Goal: Use online tool/utility

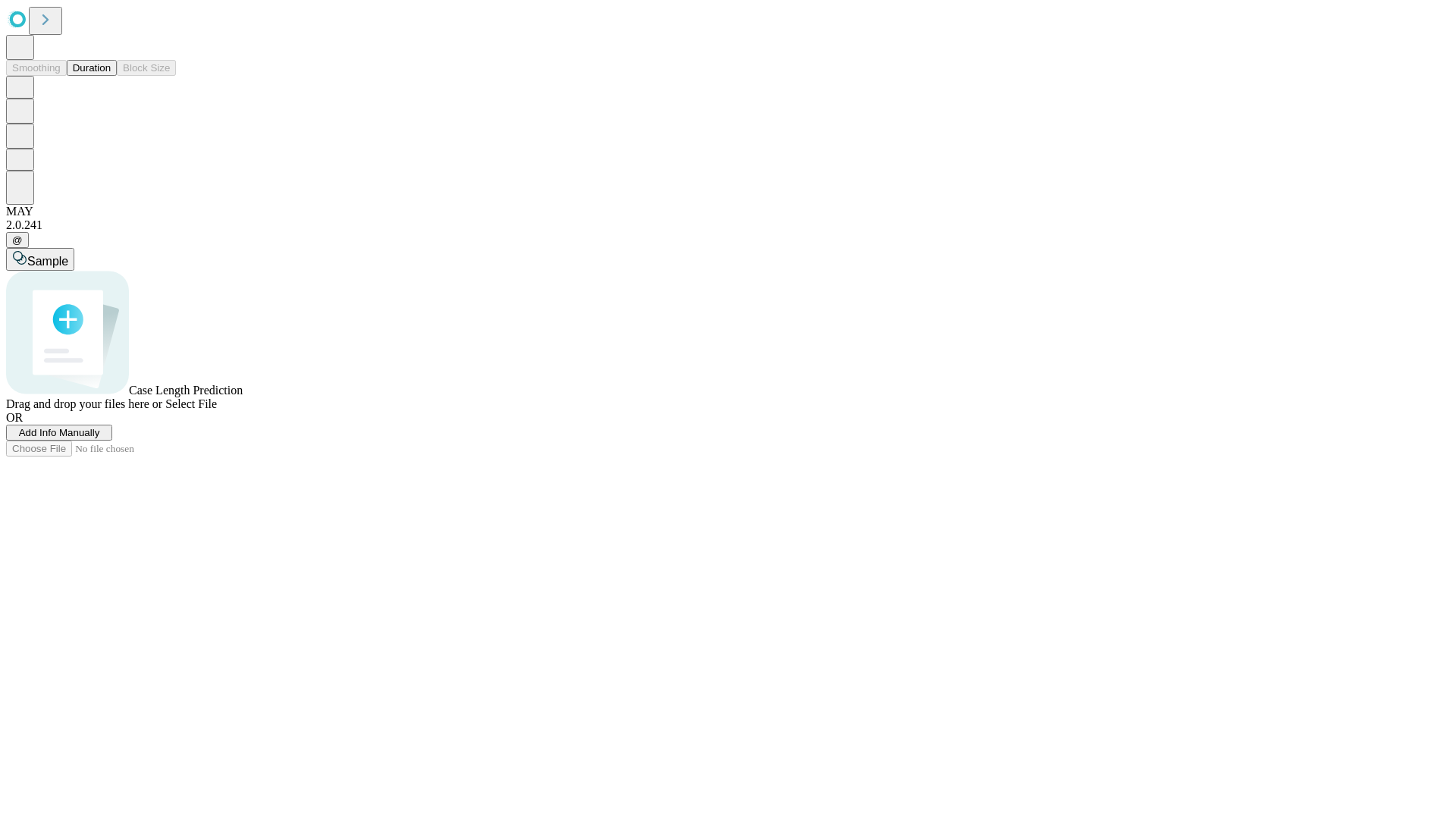
click at [111, 76] on button "Duration" at bounding box center [92, 68] width 50 height 16
click at [217, 410] on span "Select File" at bounding box center [191, 403] width 52 height 12
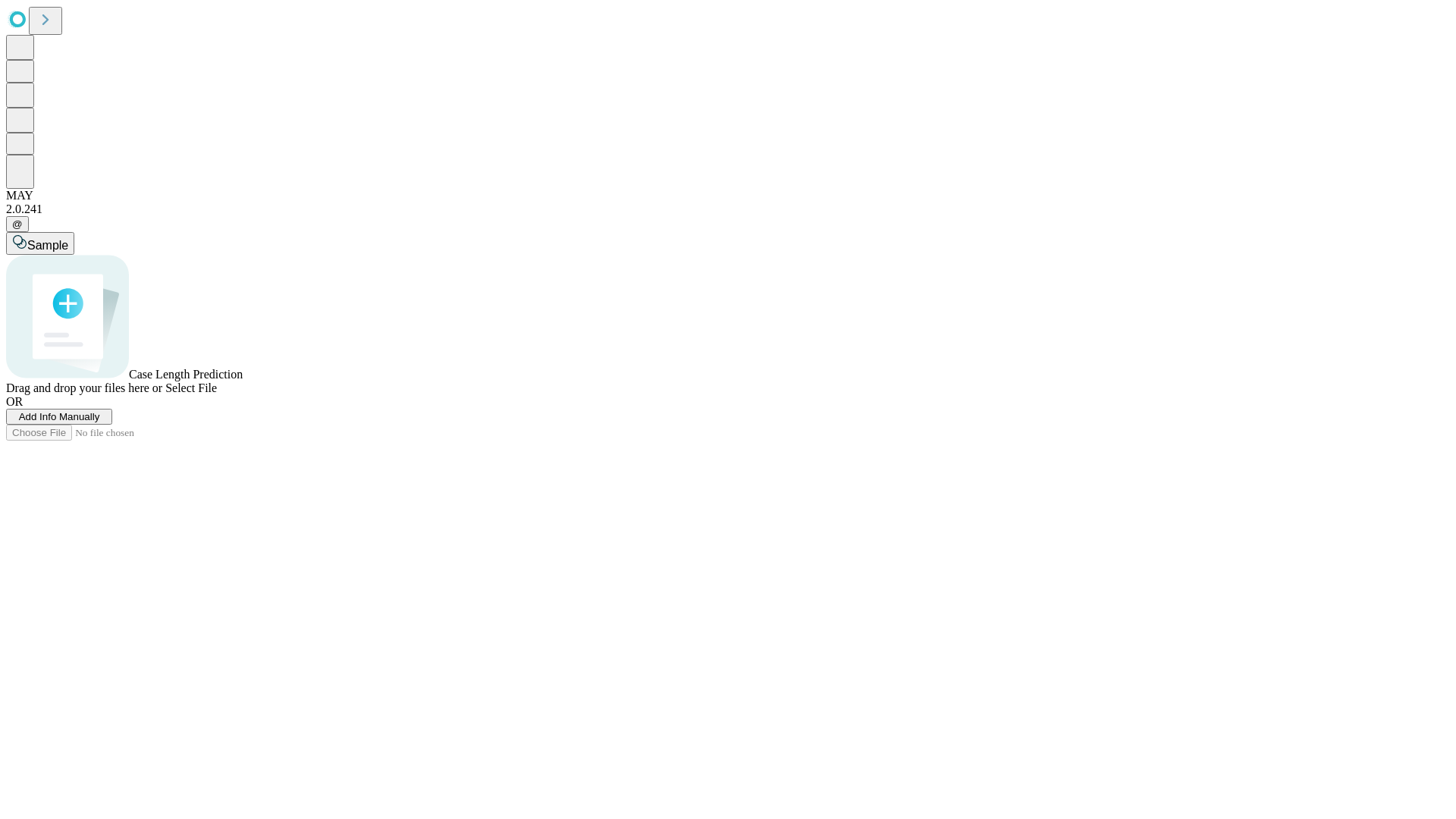
click at [217, 394] on span "Select File" at bounding box center [191, 387] width 52 height 12
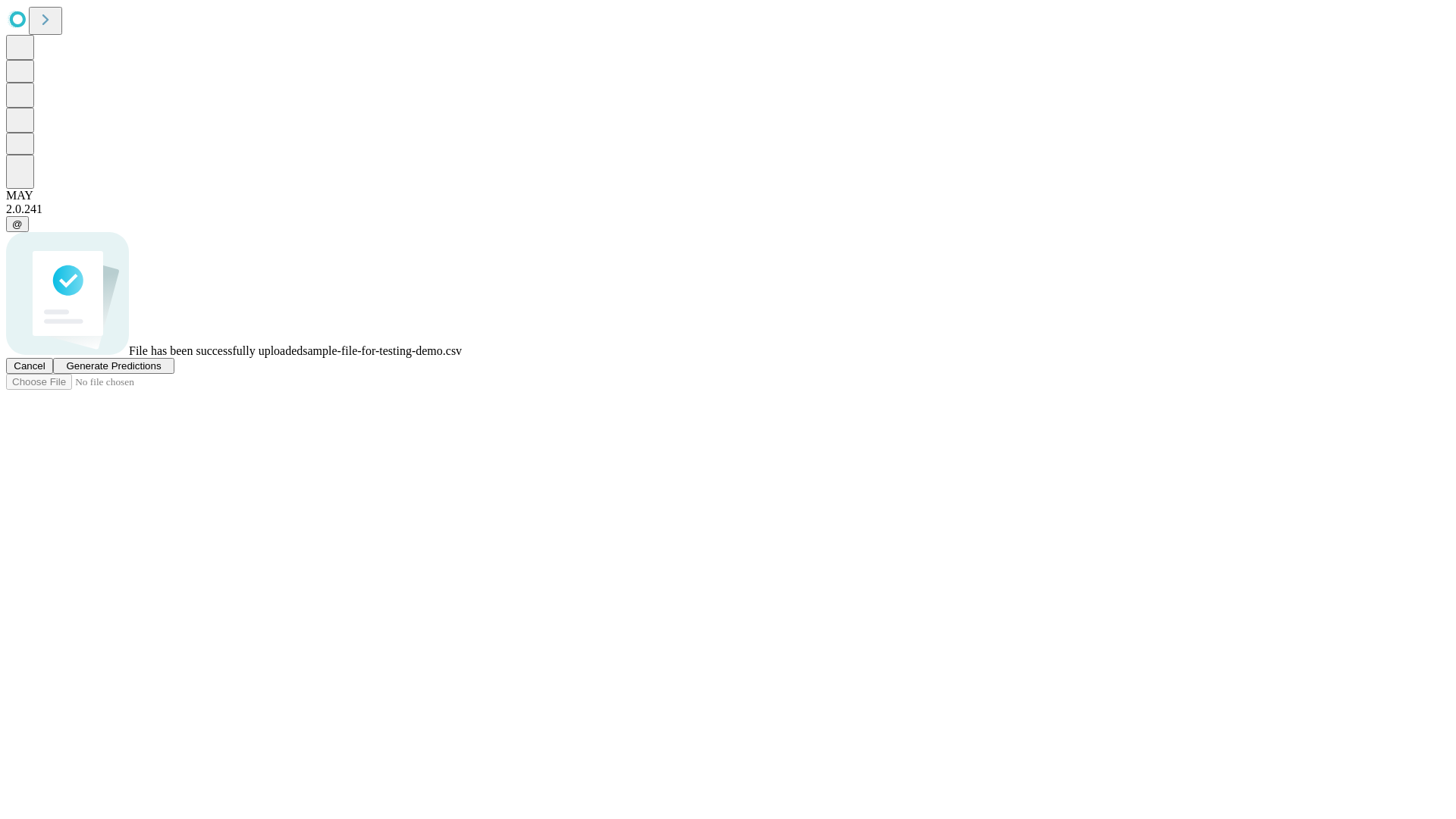
click at [161, 371] on span "Generate Predictions" at bounding box center [113, 366] width 95 height 11
